Goal: Information Seeking & Learning: Learn about a topic

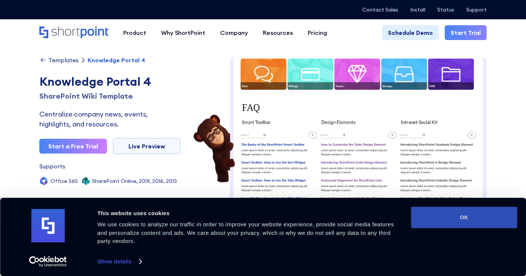
scroll to position [1, 0]
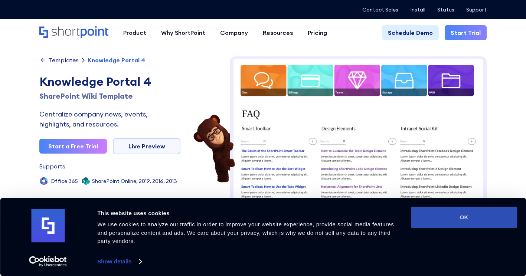
click at [475, 213] on button "OK" at bounding box center [464, 218] width 106 height 22
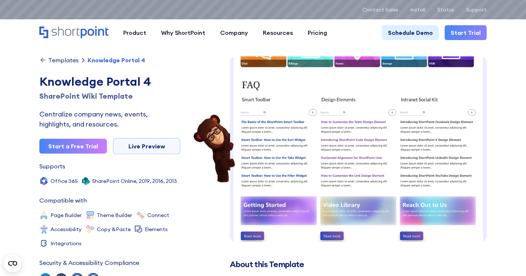
scroll to position [0, 0]
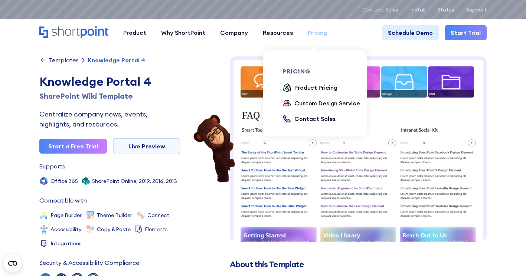
click at [321, 30] on div "Pricing" at bounding box center [317, 32] width 19 height 9
click at [317, 87] on div "Product Pricing" at bounding box center [315, 87] width 43 height 9
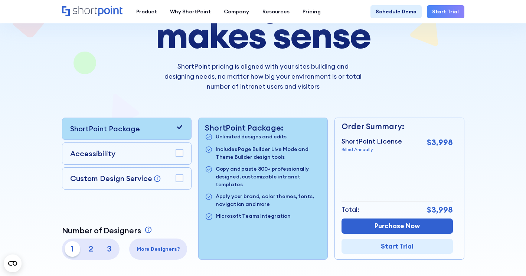
scroll to position [111, 0]
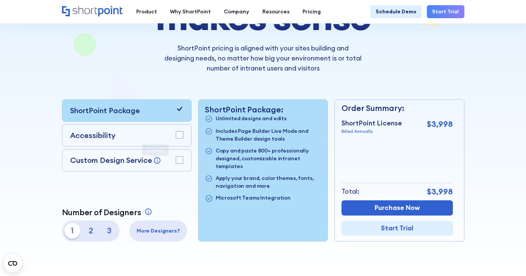
click at [186, 163] on div "Custom Design Service Bring your dream design to life with our Custom Design Se…" at bounding box center [127, 160] width 130 height 22
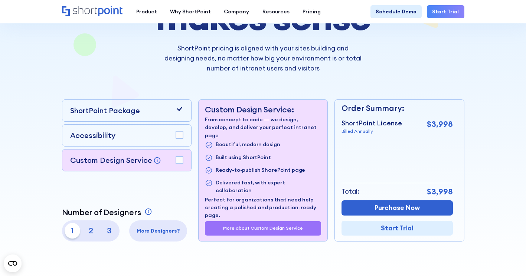
click at [178, 161] on rect at bounding box center [179, 160] width 7 height 7
click at [88, 232] on p "2" at bounding box center [91, 231] width 16 height 16
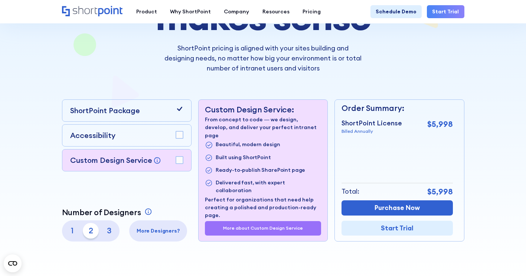
click at [110, 235] on p "3" at bounding box center [109, 231] width 16 height 16
click at [68, 234] on p "1" at bounding box center [73, 231] width 16 height 16
